Goal: Information Seeking & Learning: Understand process/instructions

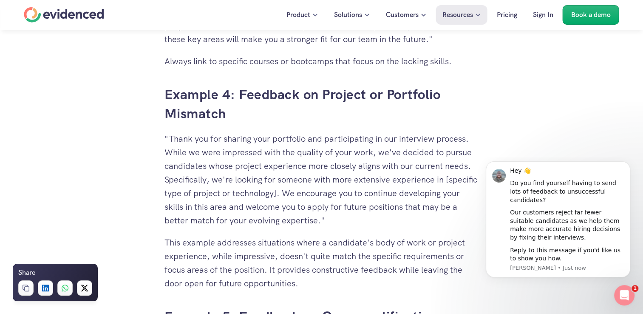
scroll to position [2635, 0]
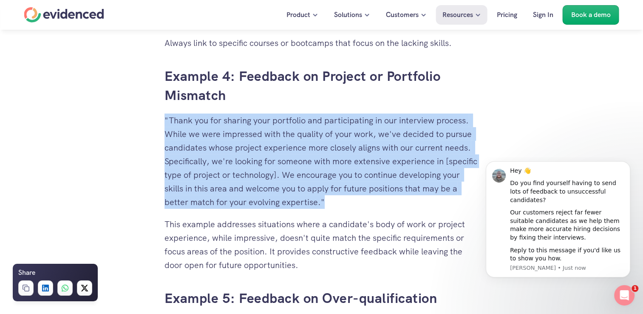
drag, startPoint x: 166, startPoint y: 119, endPoint x: 356, endPoint y: 203, distance: 208.3
click at [356, 203] on p ""Thank you for sharing your portfolio and participating in our interview proces…" at bounding box center [321, 160] width 314 height 95
copy p ""Thank you for sharing your portfolio and participating in our interview proces…"
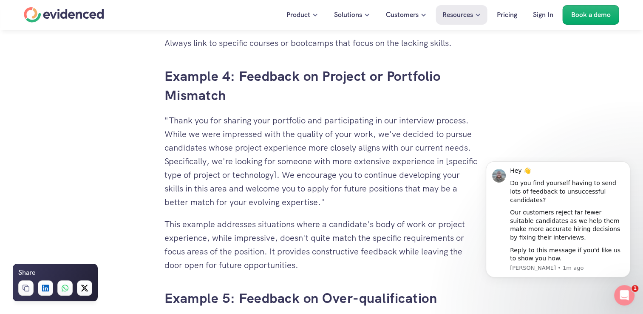
click at [309, 258] on p "This example addresses situations where a candidate's body of work or project e…" at bounding box center [321, 244] width 314 height 54
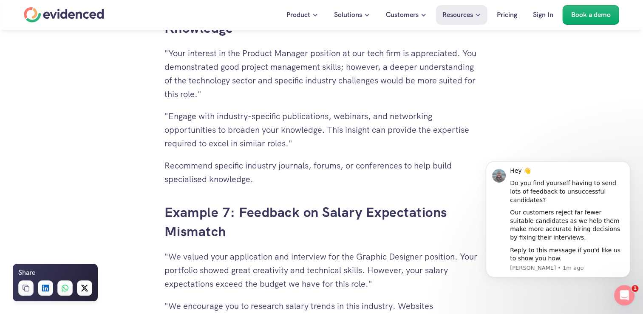
scroll to position [3145, 0]
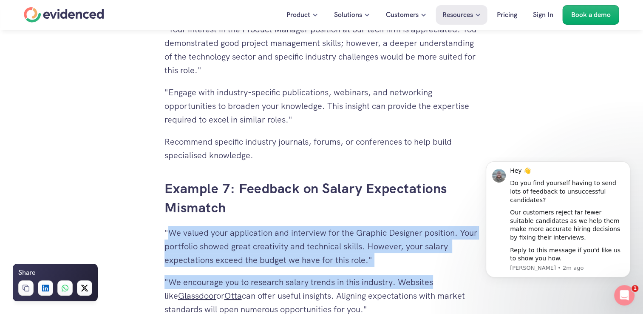
drag, startPoint x: 168, startPoint y: 227, endPoint x: 434, endPoint y: 273, distance: 269.4
click at [398, 263] on p ""We valued your application and interview for the Graphic Designer position. Yo…" at bounding box center [321, 246] width 314 height 41
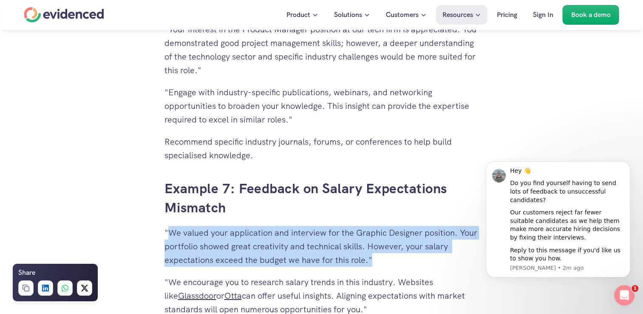
drag, startPoint x: 170, startPoint y: 229, endPoint x: 399, endPoint y: 254, distance: 231.2
click at [399, 254] on p ""We valued your application and interview for the Graphic Designer position. Yo…" at bounding box center [321, 246] width 314 height 41
drag, startPoint x: 399, startPoint y: 254, endPoint x: 345, endPoint y: 238, distance: 56.1
copy p "We valued your application and interview for the Graphic Designer position. You…"
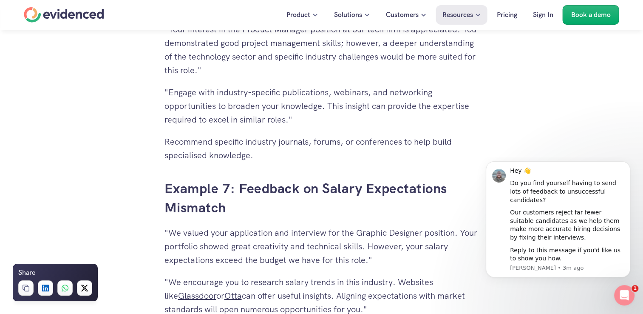
click at [263, 201] on h3 "Example 7: Feedback on Salary Expectations Mismatch" at bounding box center [321, 198] width 314 height 38
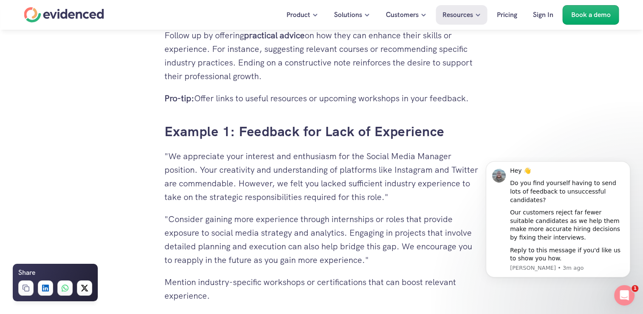
scroll to position [1827, 0]
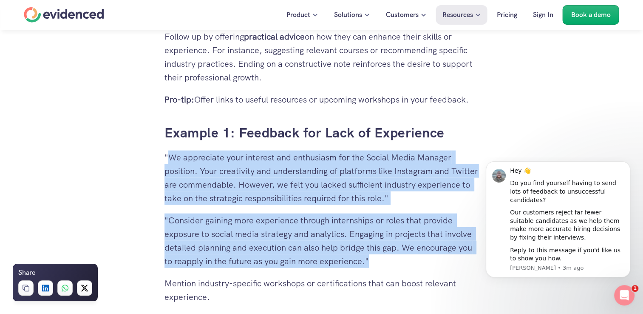
drag, startPoint x: 166, startPoint y: 154, endPoint x: 385, endPoint y: 262, distance: 244.4
drag, startPoint x: 385, startPoint y: 262, endPoint x: 336, endPoint y: 174, distance: 100.8
copy div "We appreciate your interest and enthusiasm for the Social Media Manager positio…"
